Goal: Task Accomplishment & Management: Use online tool/utility

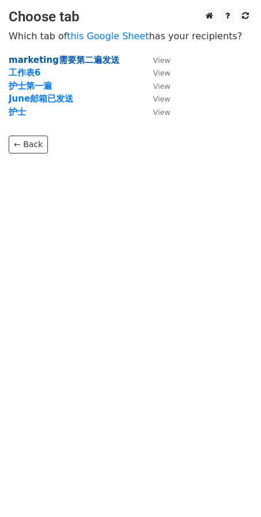
click at [41, 61] on strong "marketing需要第二遍发送" at bounding box center [64, 60] width 111 height 10
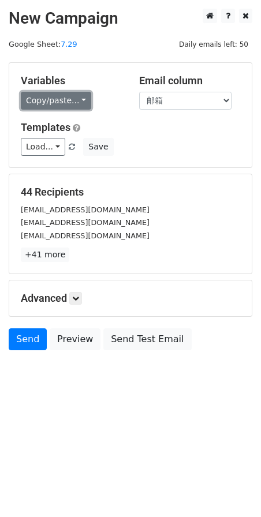
click at [84, 99] on link "Copy/paste..." at bounding box center [56, 101] width 70 height 18
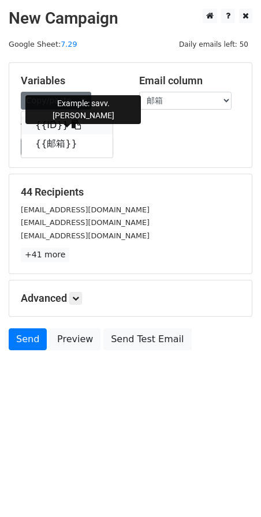
click at [72, 125] on icon at bounding box center [76, 124] width 9 height 9
